Goal: Transaction & Acquisition: Purchase product/service

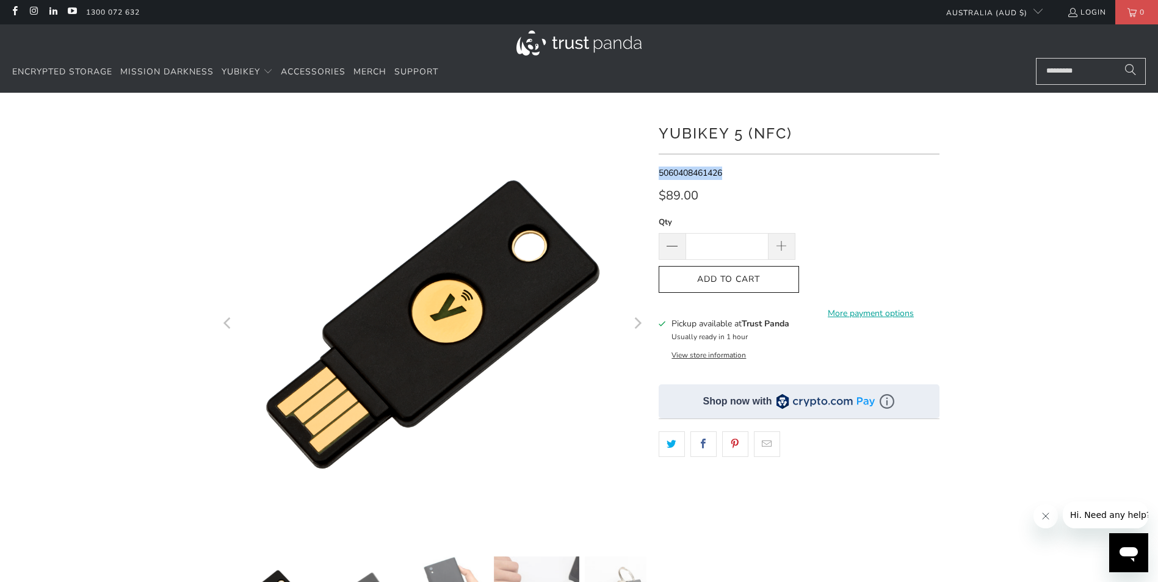
drag, startPoint x: 724, startPoint y: 173, endPoint x: 659, endPoint y: 173, distance: 65.3
click at [659, 173] on span "5060408461426" at bounding box center [690, 173] width 63 height 12
copy span "5060408461426"
drag, startPoint x: 723, startPoint y: 174, endPoint x: 659, endPoint y: 172, distance: 64.7
click at [659, 172] on span "5060408461426" at bounding box center [690, 173] width 63 height 12
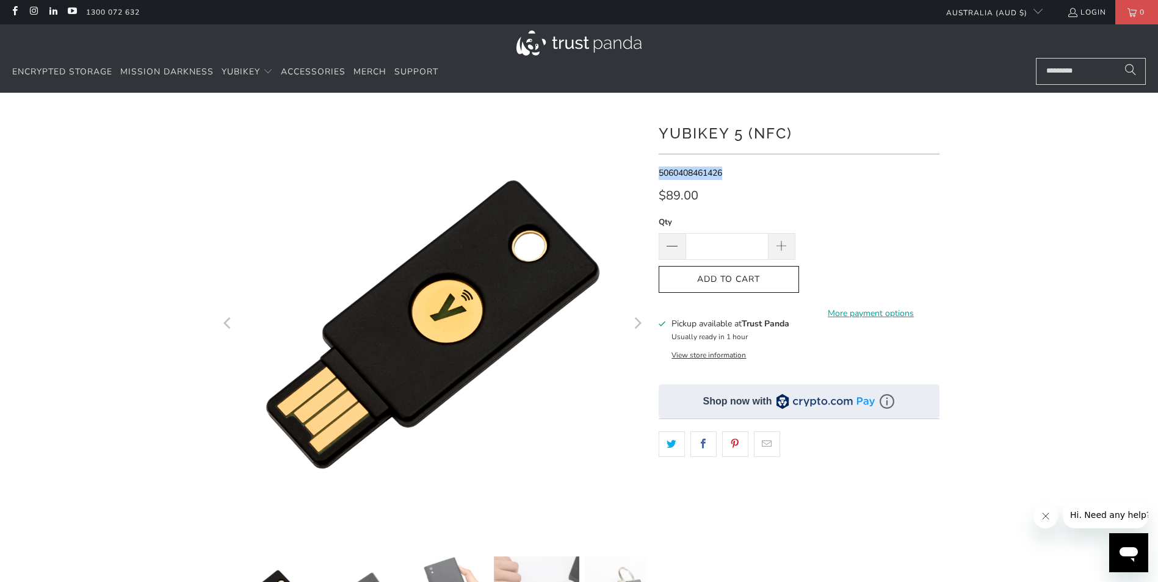
copy span "5060408461426"
